Goal: Obtain resource: Download file/media

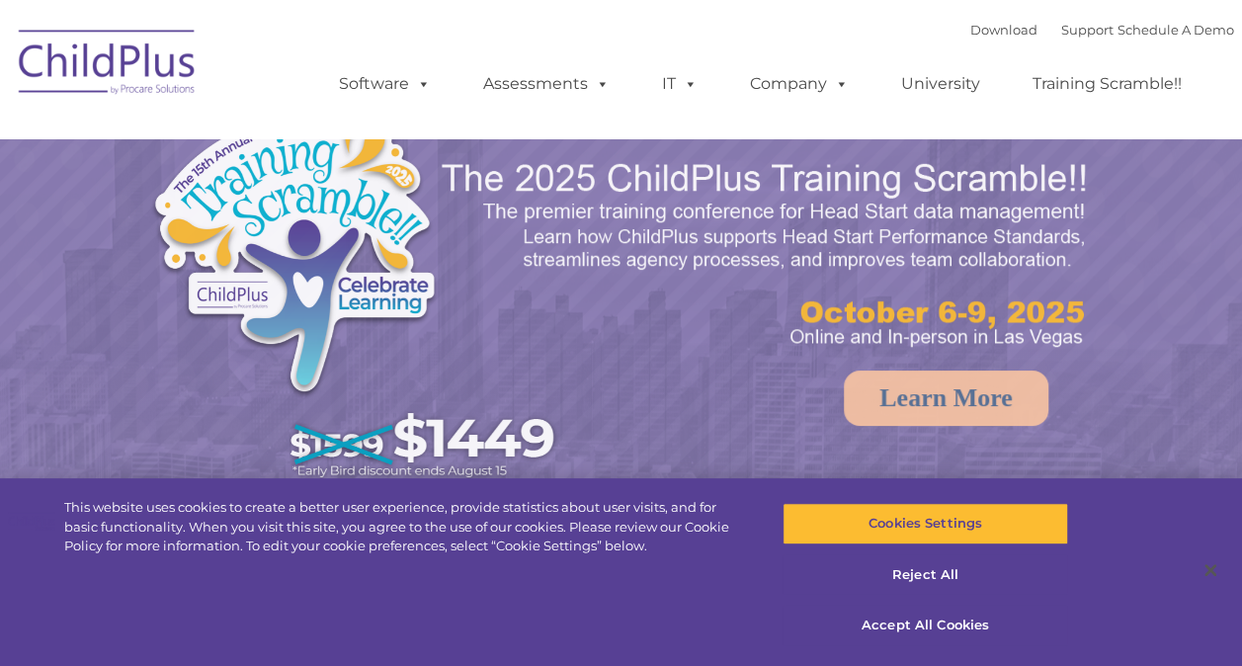
select select "MEDIUM"
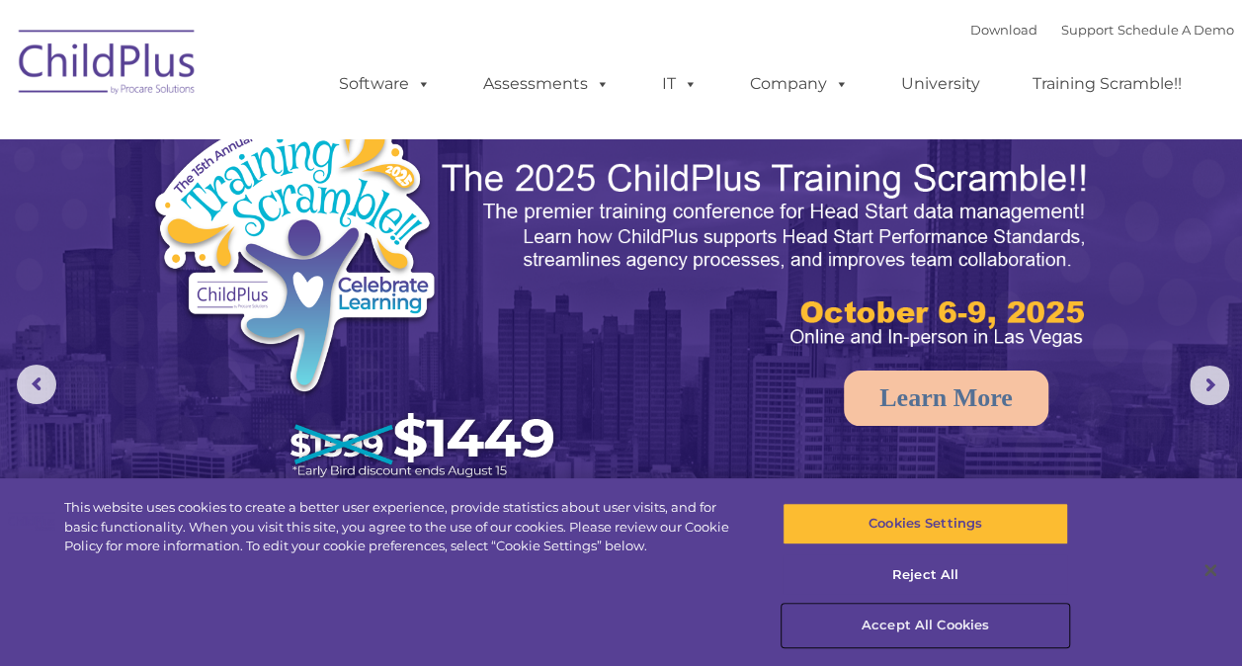
click at [947, 626] on button "Accept All Cookies" at bounding box center [926, 625] width 286 height 41
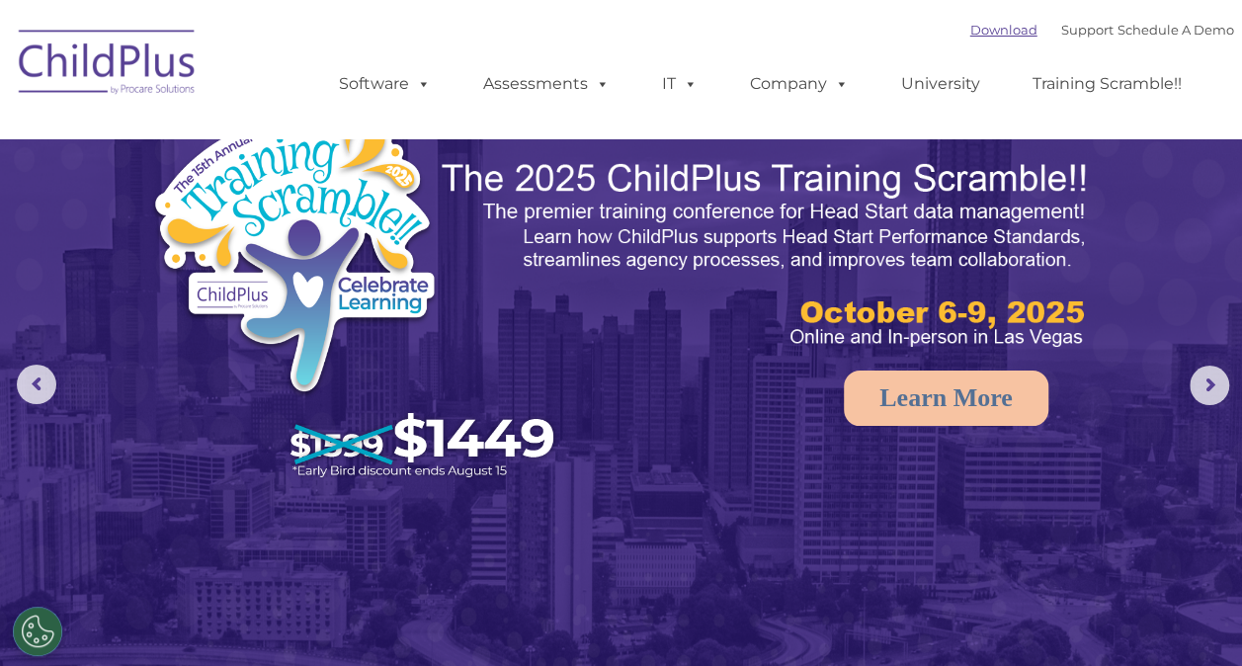
click at [995, 27] on link "Download" at bounding box center [1003, 30] width 67 height 16
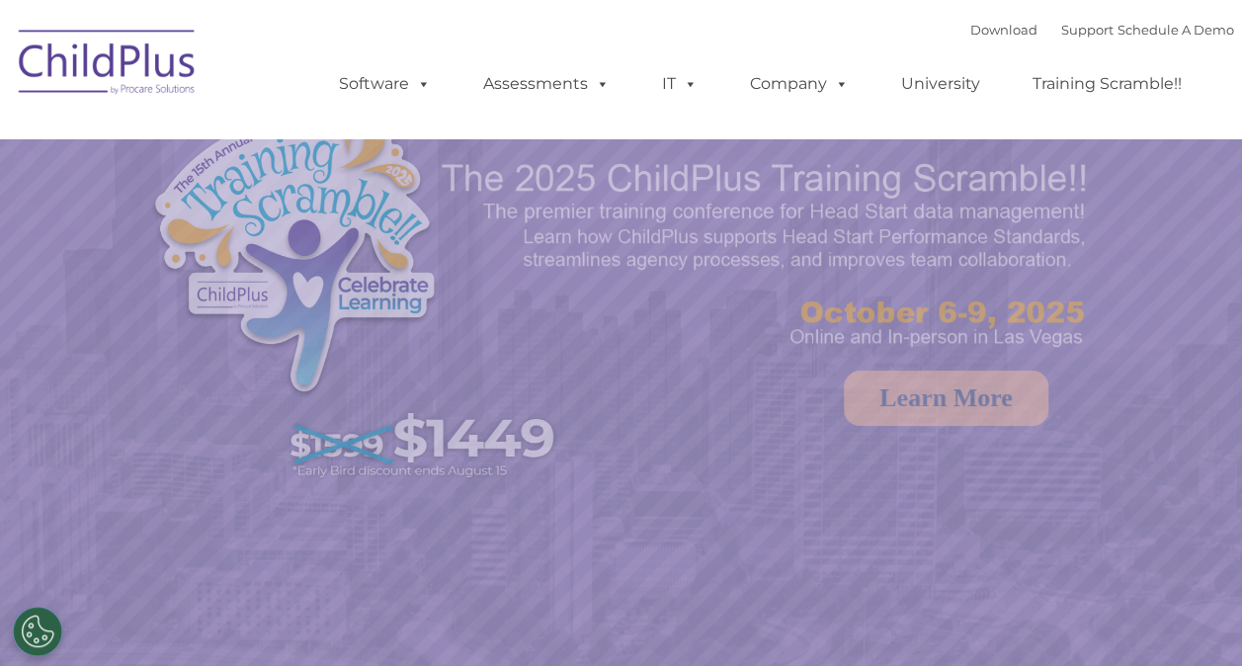
select select "MEDIUM"
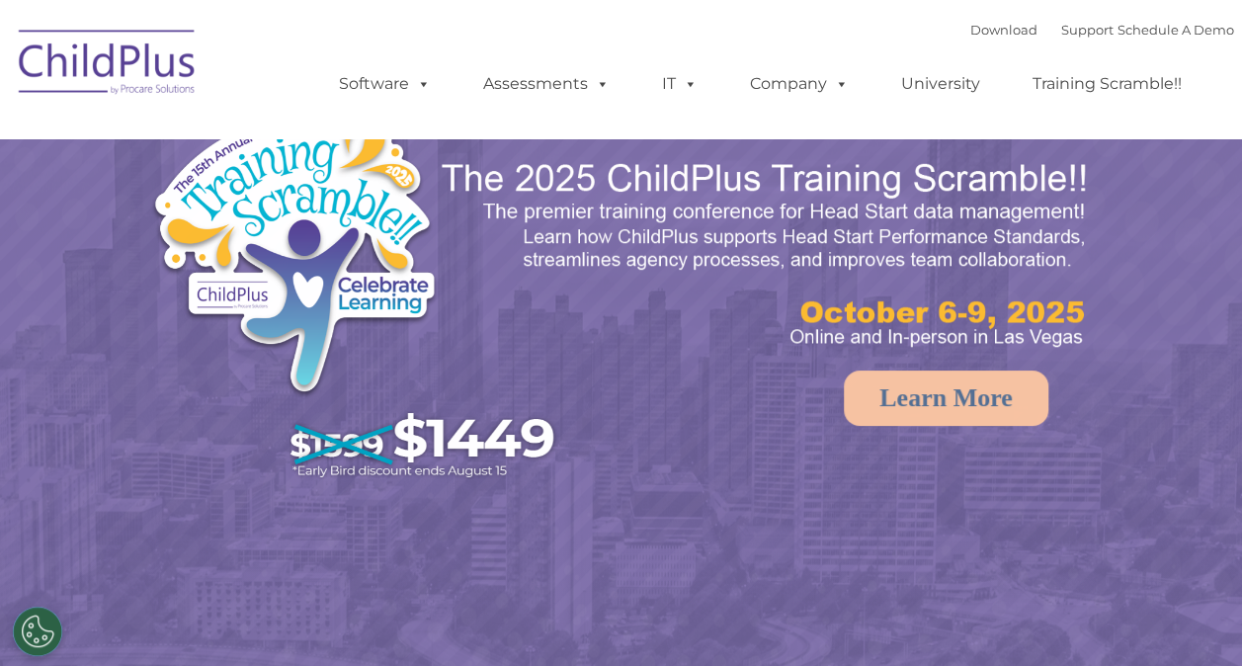
select select "MEDIUM"
